Goal: Use online tool/utility: Utilize a website feature to perform a specific function

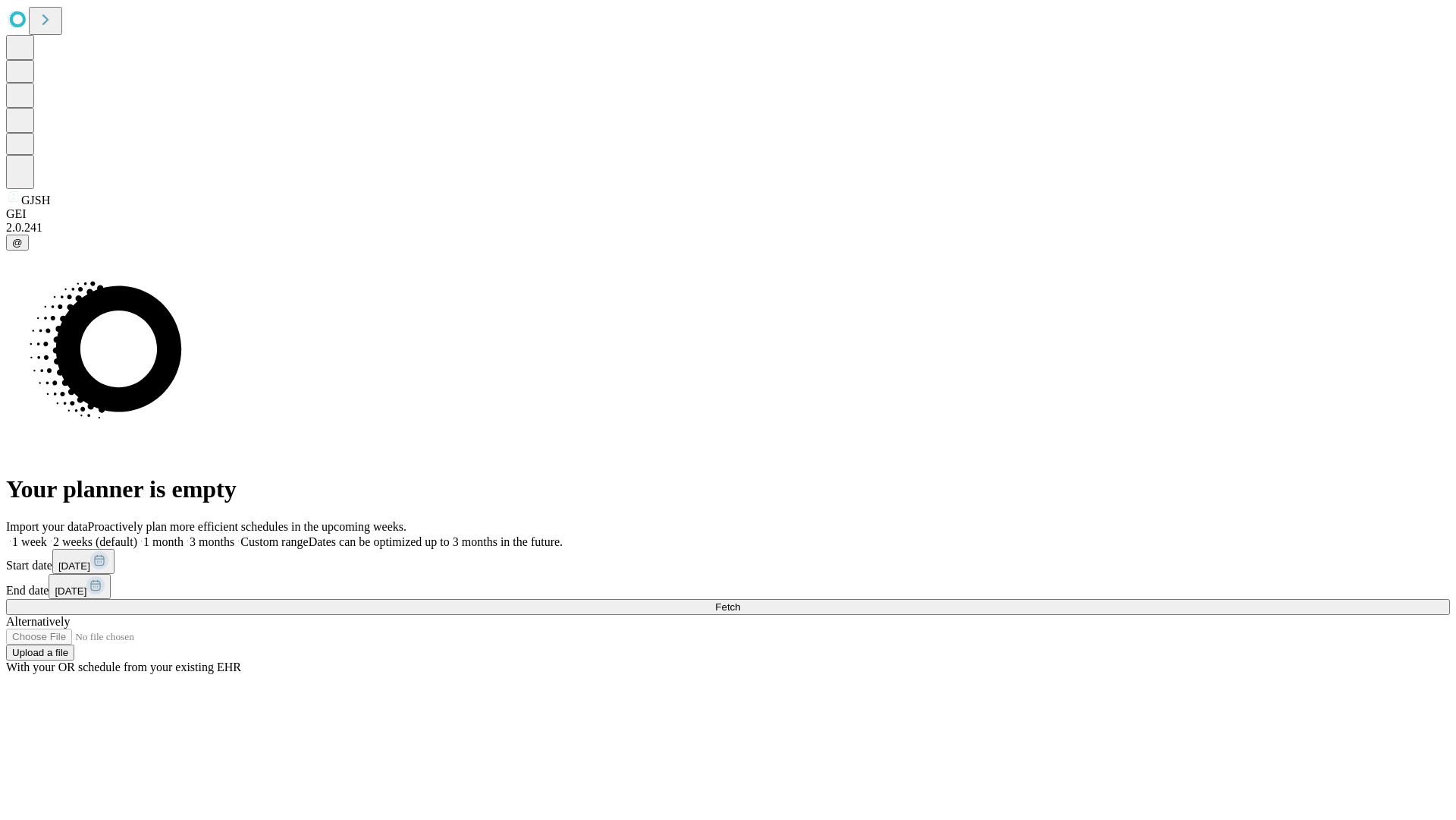
click at [740, 601] on span "Fetch" at bounding box center [728, 607] width 25 height 12
